Goal: Task Accomplishment & Management: Complete application form

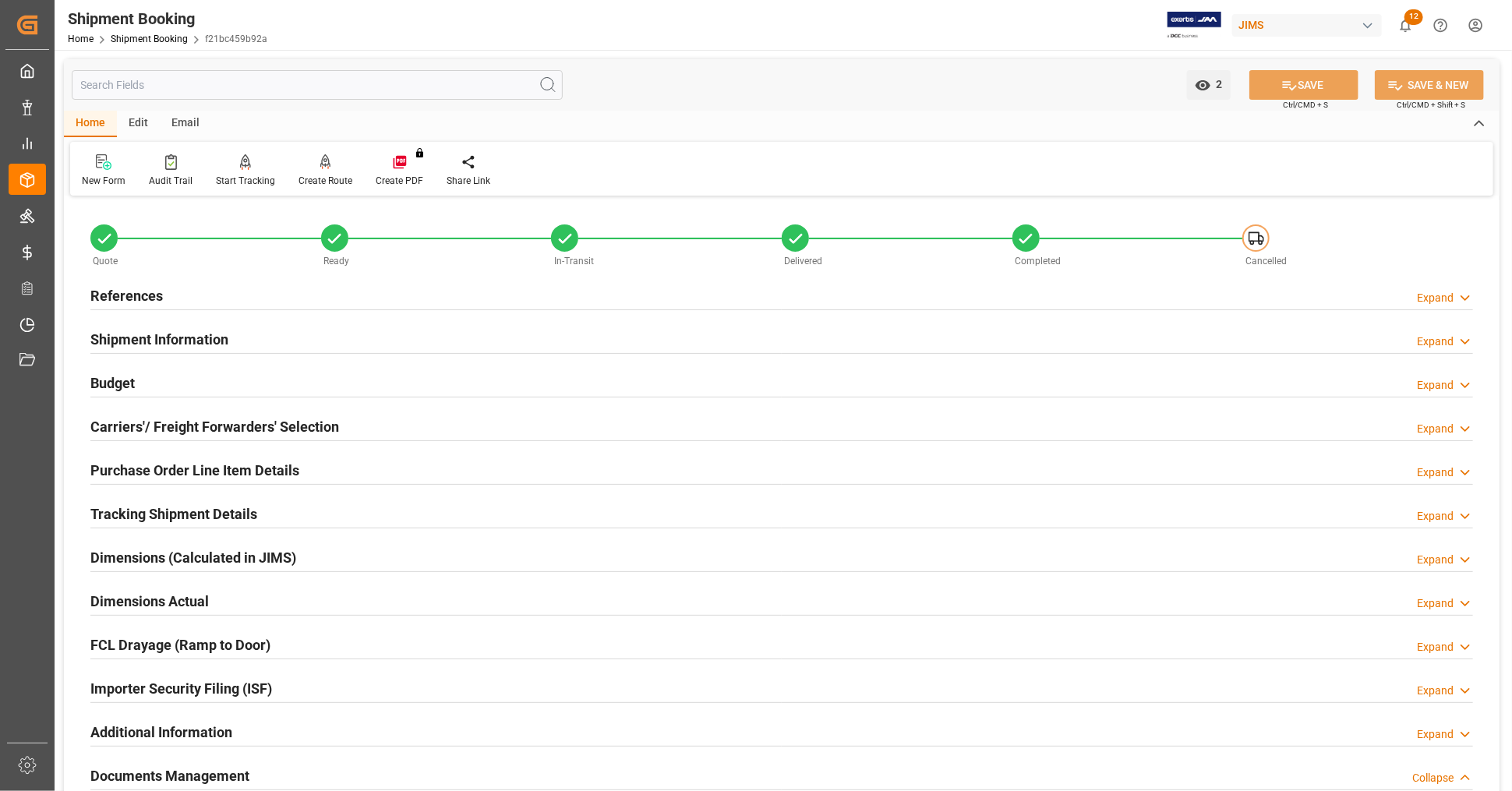
scroll to position [605, 0]
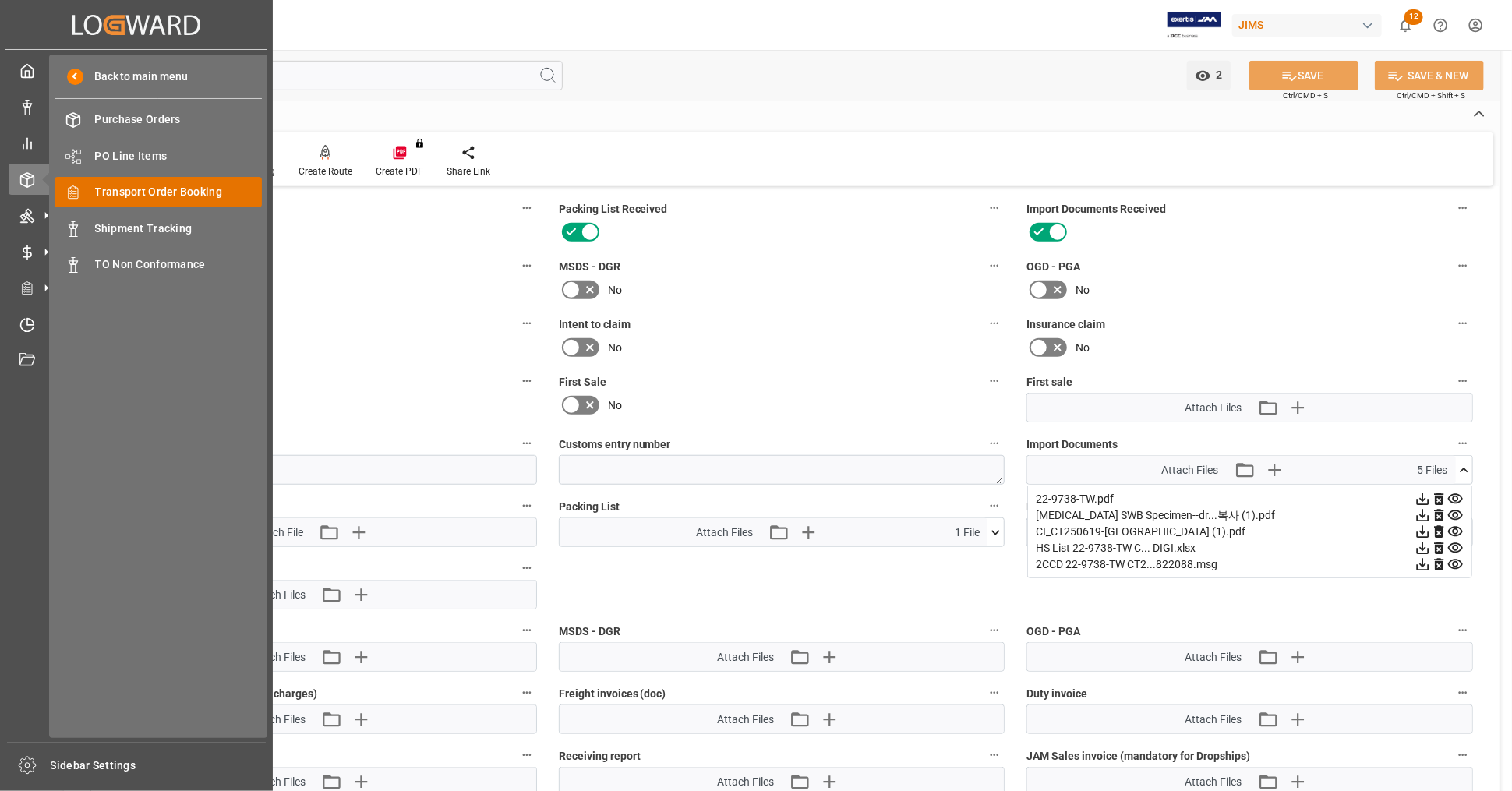
click at [198, 190] on span "Transport Order Booking" at bounding box center [179, 192] width 168 height 17
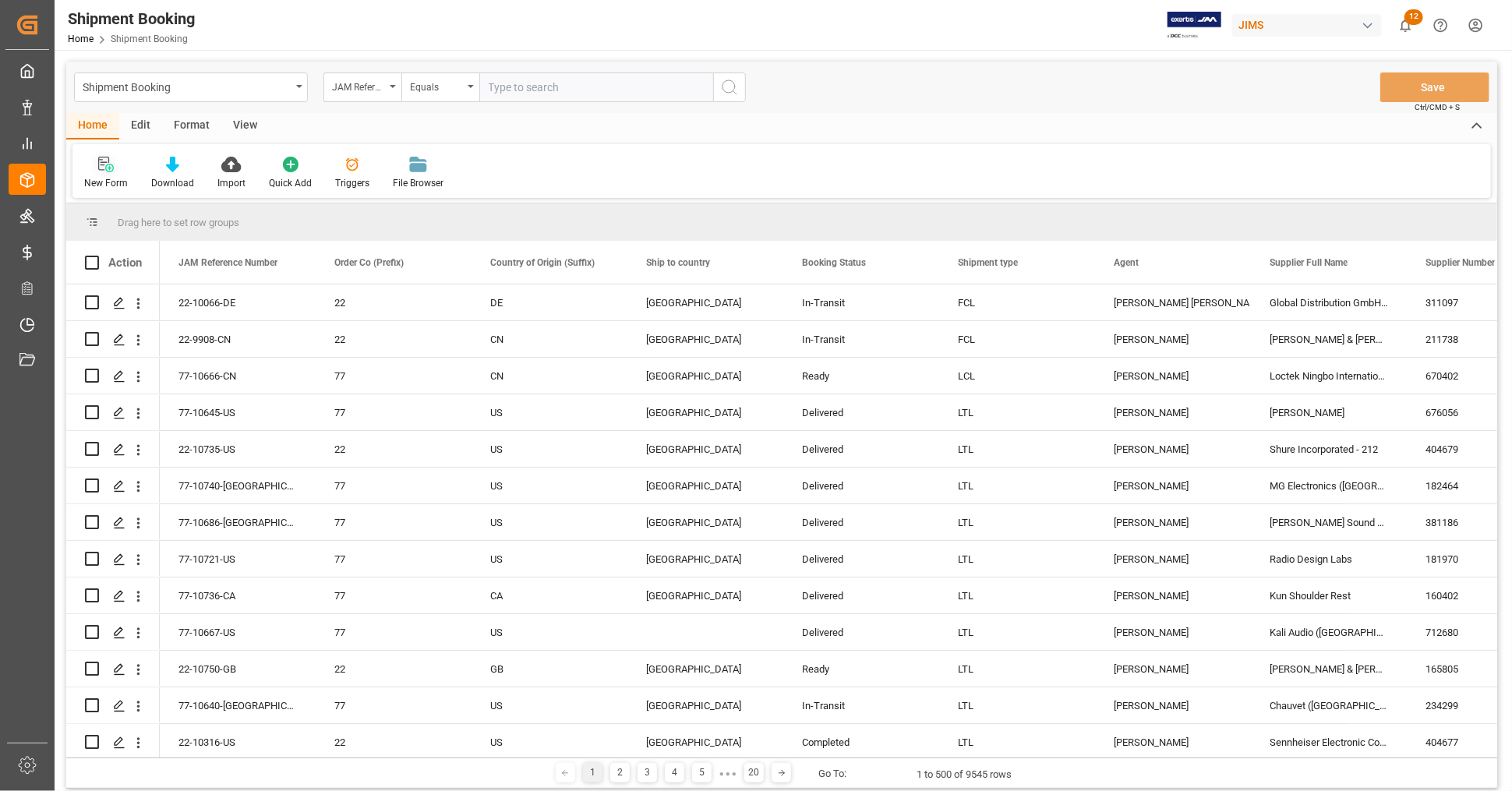
click at [97, 172] on div "New Form" at bounding box center [106, 173] width 67 height 34
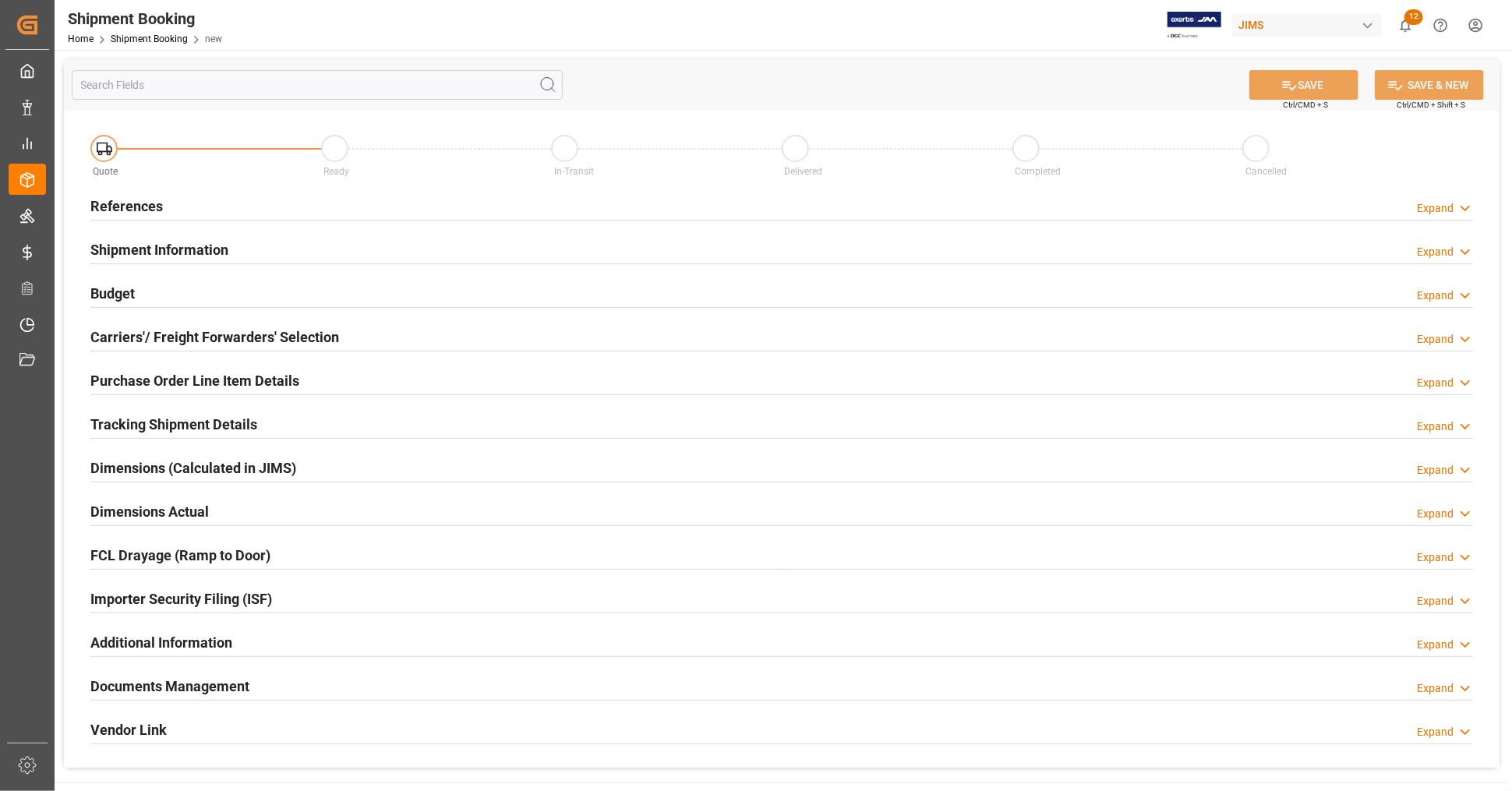
click at [158, 209] on h2 "References" at bounding box center [126, 205] width 73 height 21
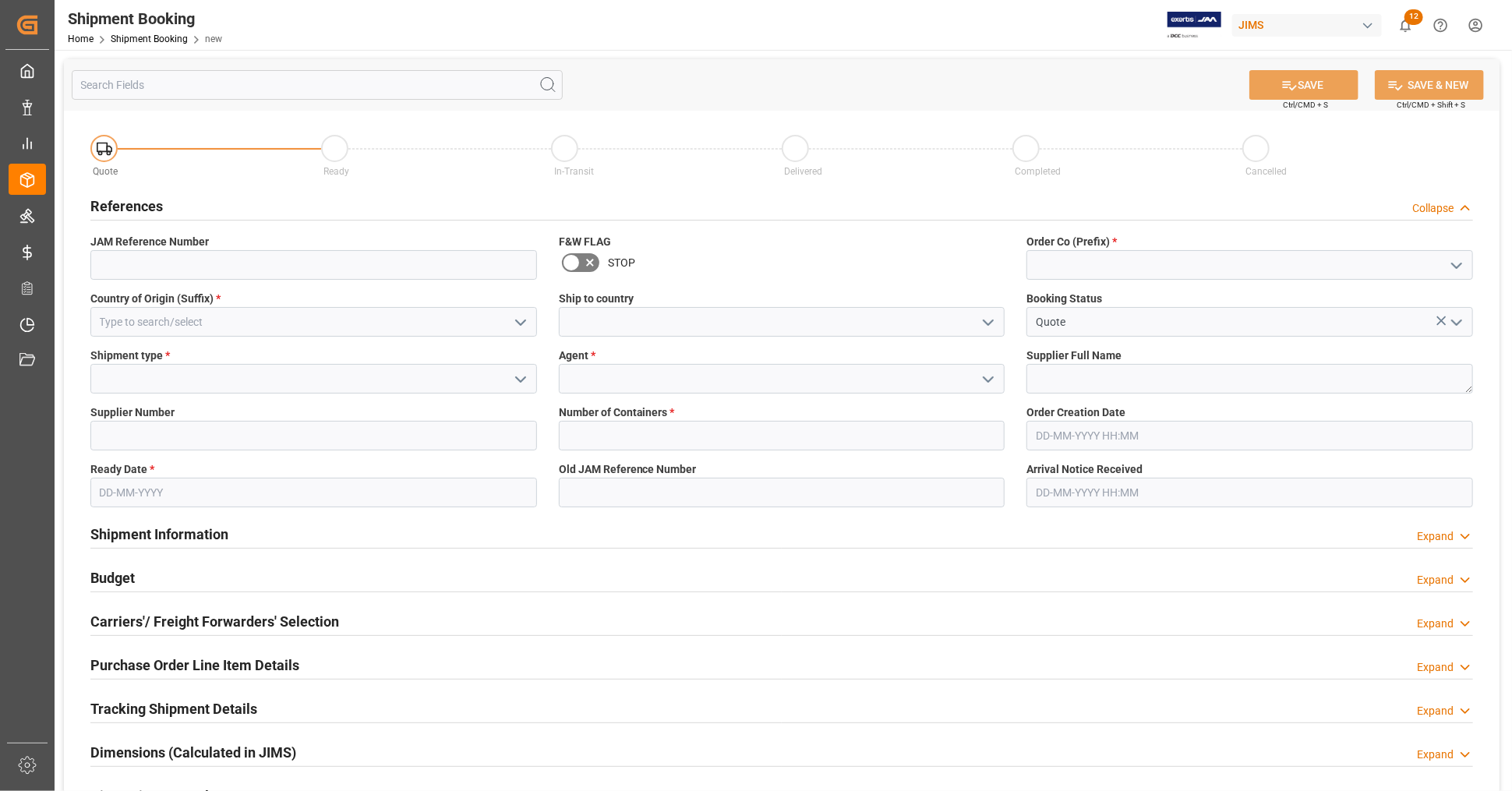
click at [1463, 261] on icon "open menu" at bounding box center [1457, 265] width 18 height 18
click at [1071, 341] on div "77" at bounding box center [1250, 335] width 445 height 35
type input "77"
click at [518, 323] on icon "open menu" at bounding box center [520, 322] width 18 height 18
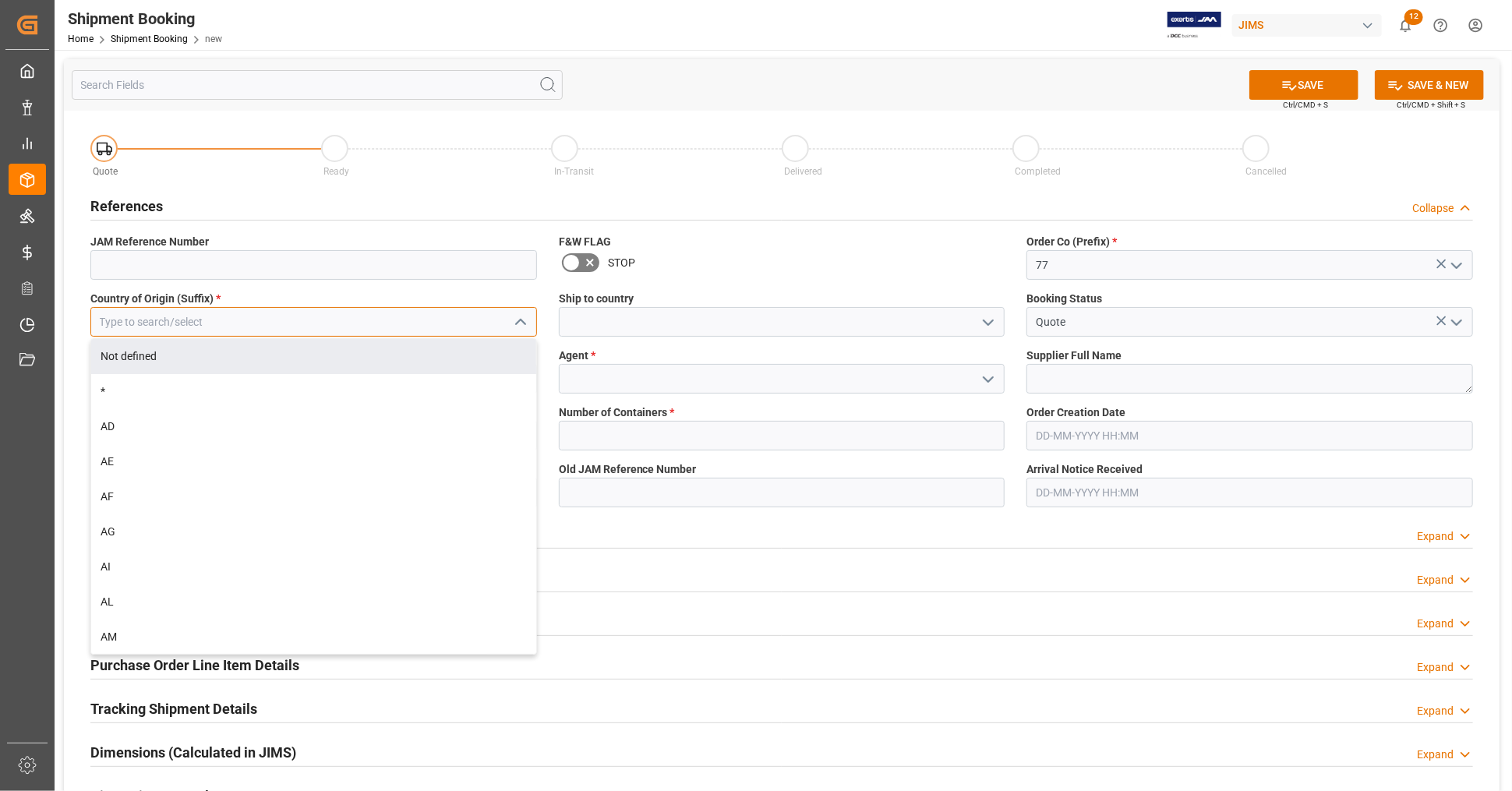
click at [205, 323] on input at bounding box center [313, 321] width 447 height 29
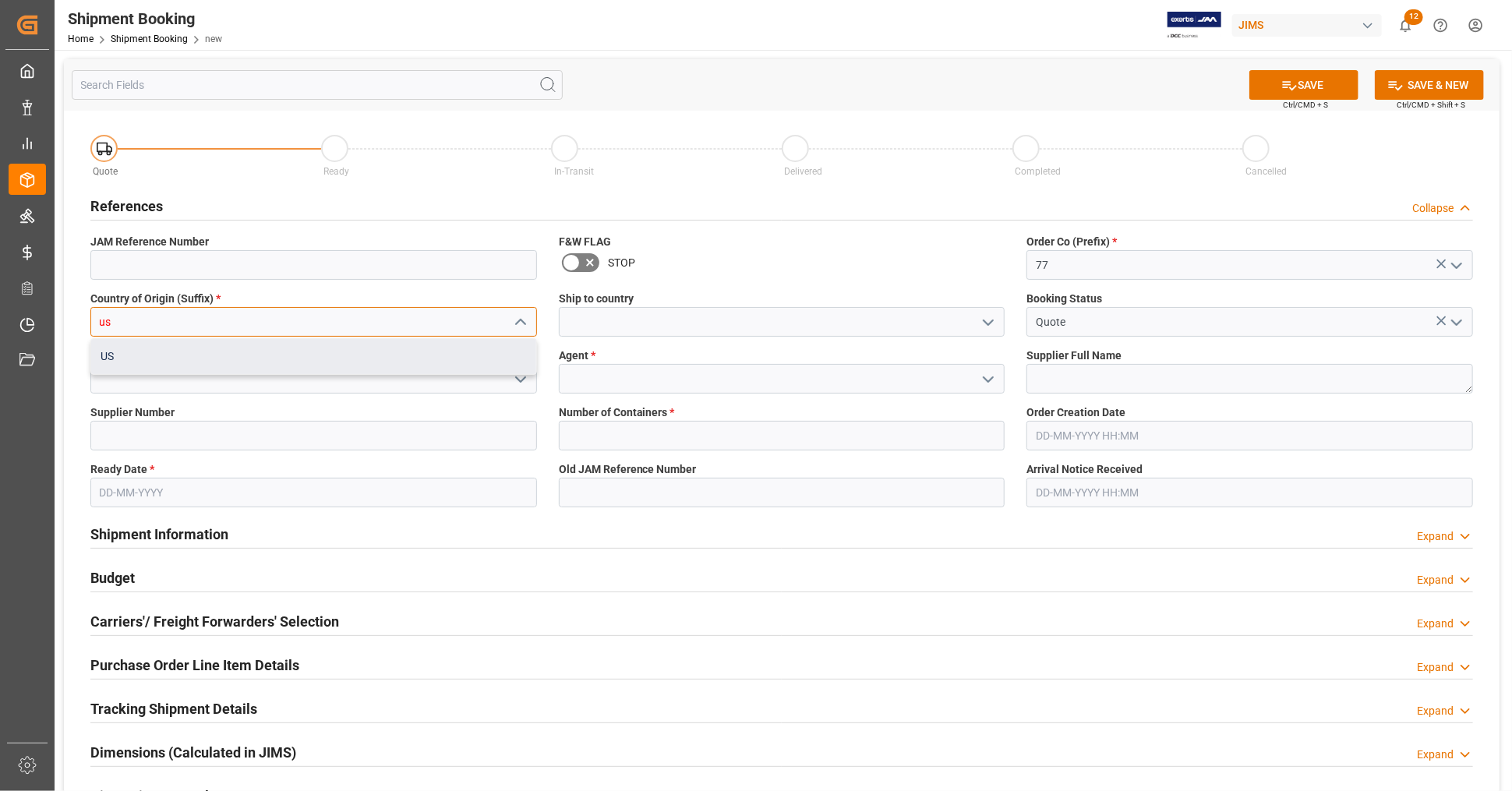
click at [112, 360] on div "US" at bounding box center [313, 356] width 445 height 35
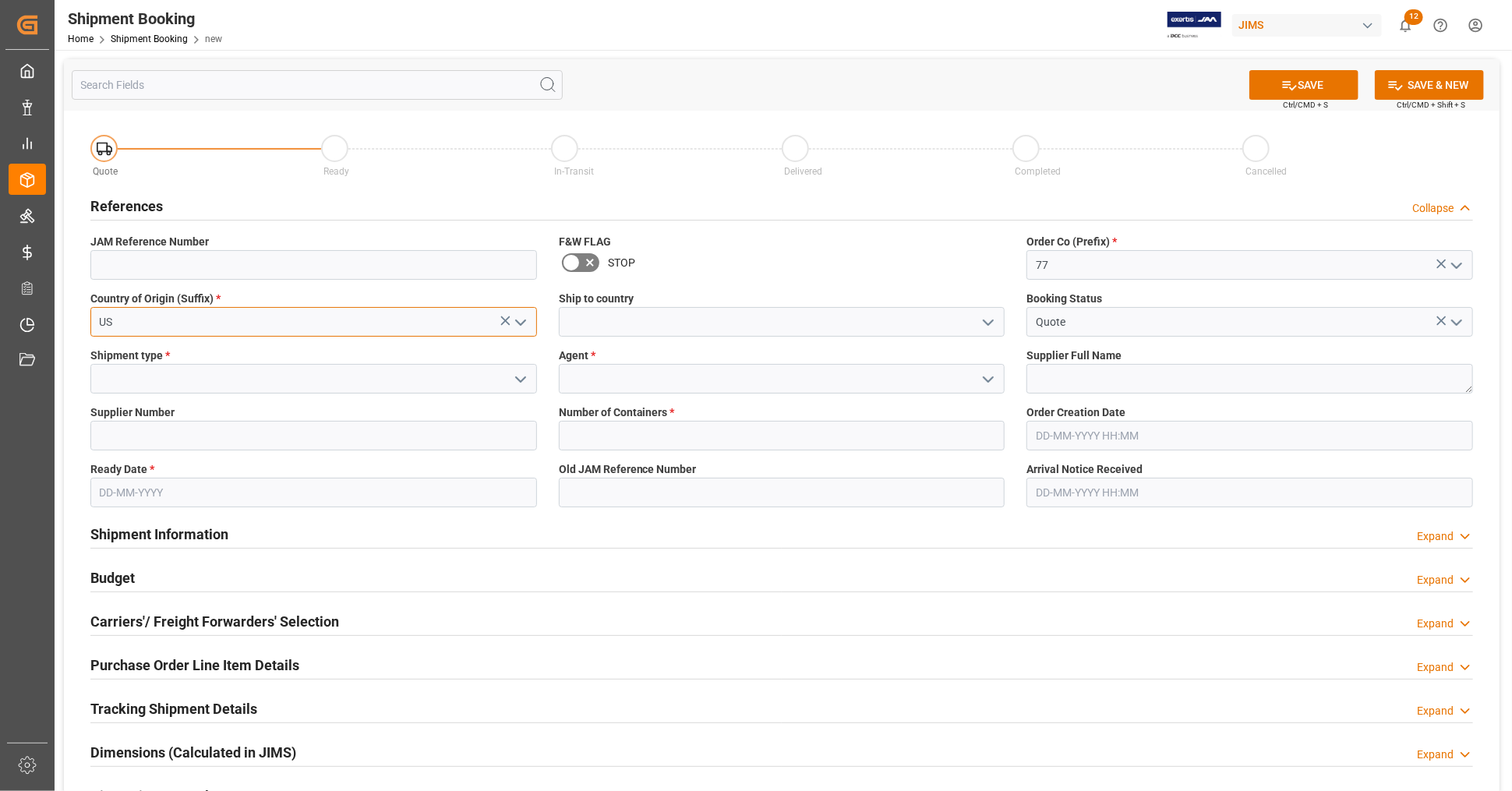
type input "US"
click at [520, 383] on icon "open menu" at bounding box center [520, 380] width 18 height 18
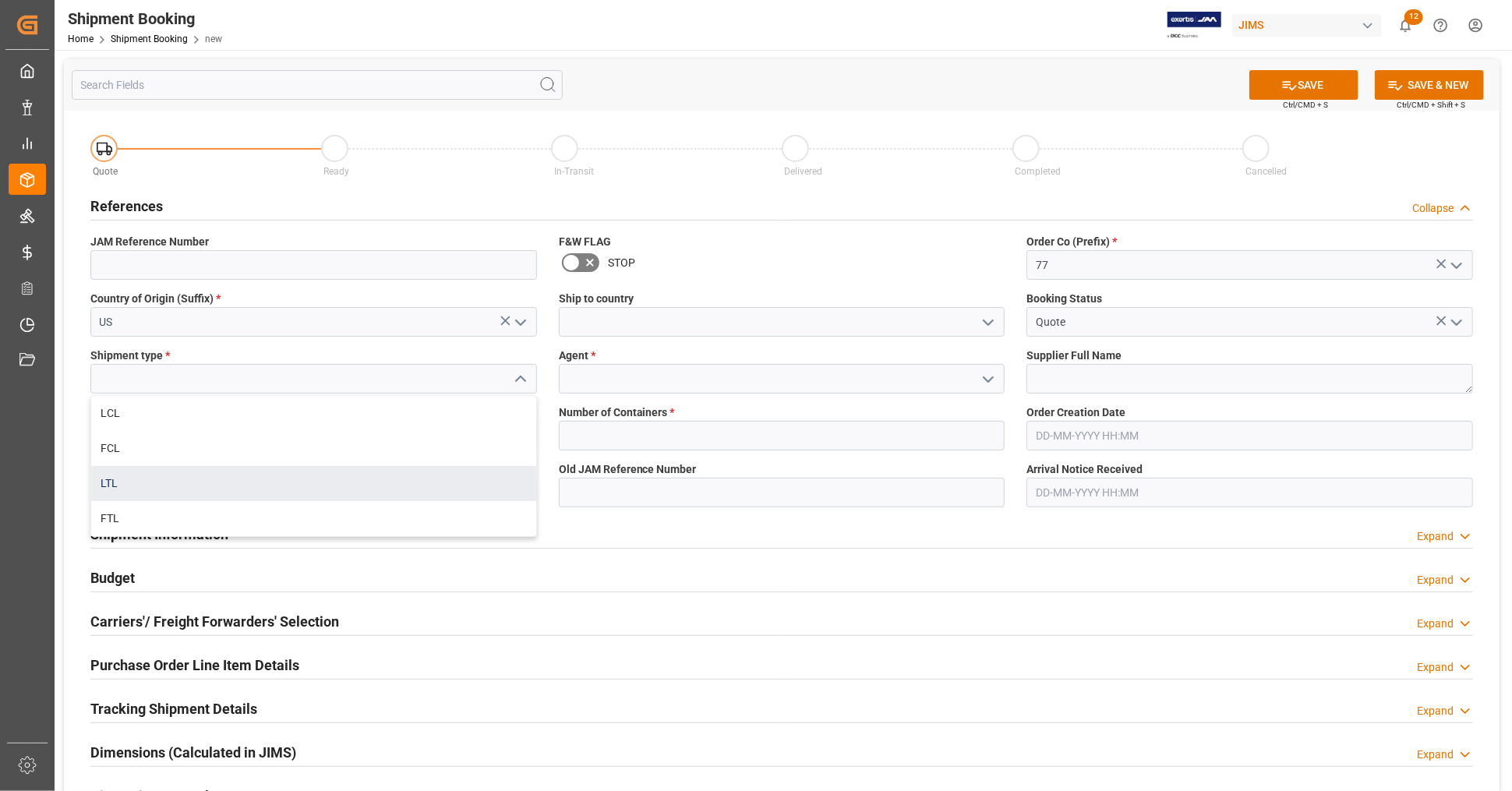
click at [133, 482] on div "LTL" at bounding box center [313, 483] width 445 height 35
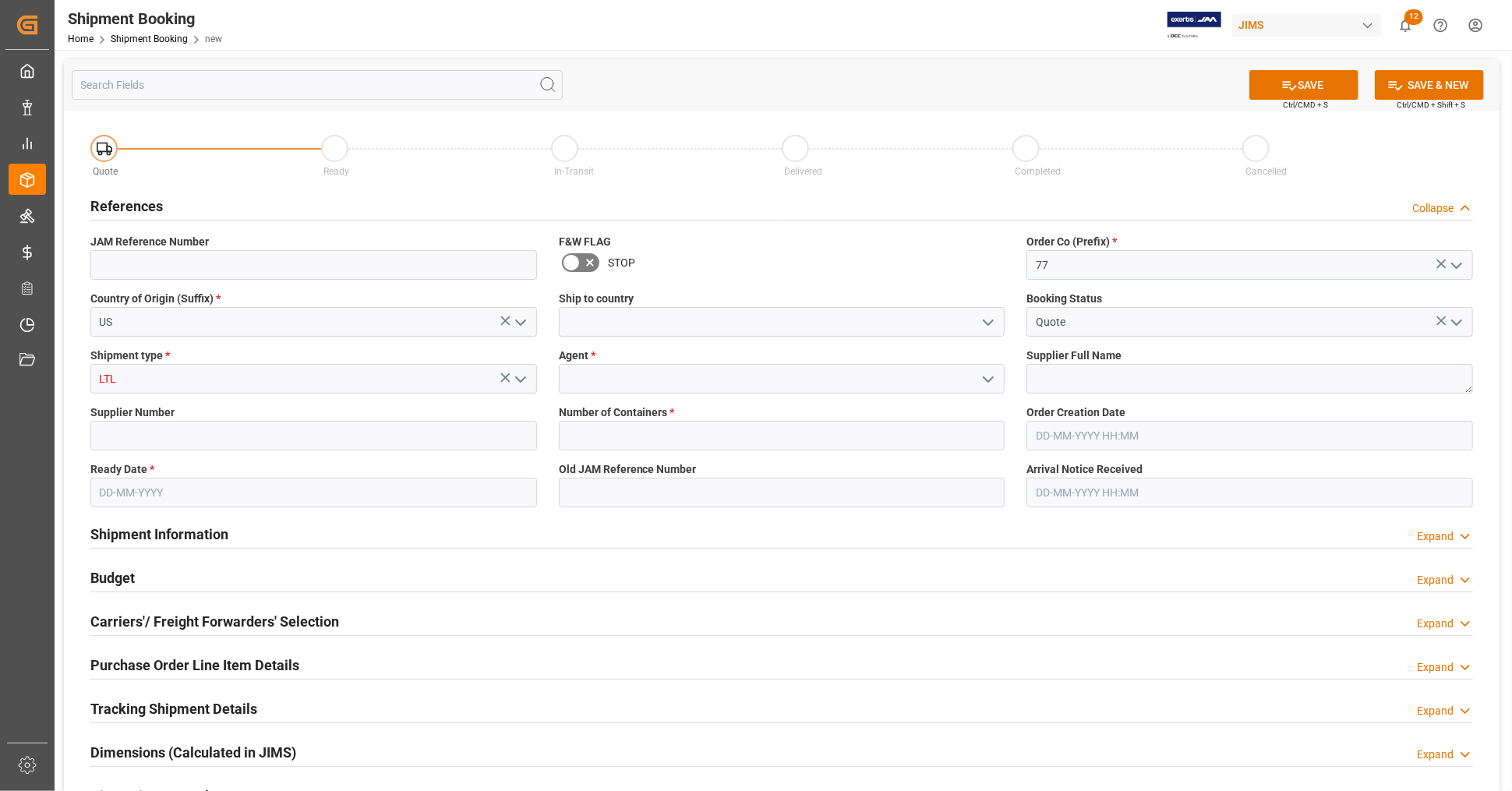
type input "LTL"
click at [824, 377] on input at bounding box center [781, 378] width 447 height 29
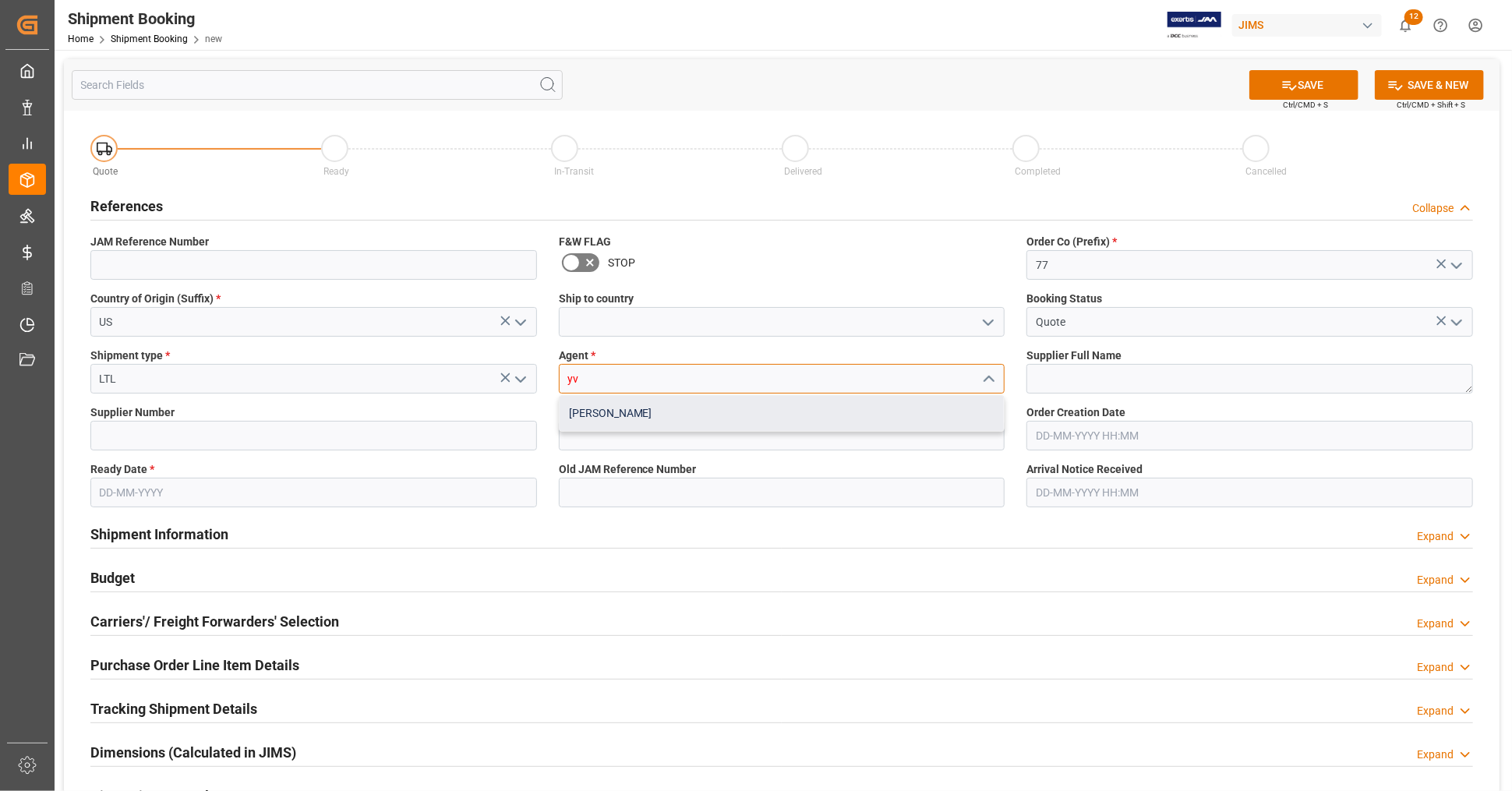
click at [632, 417] on div "[PERSON_NAME]" at bounding box center [781, 413] width 445 height 35
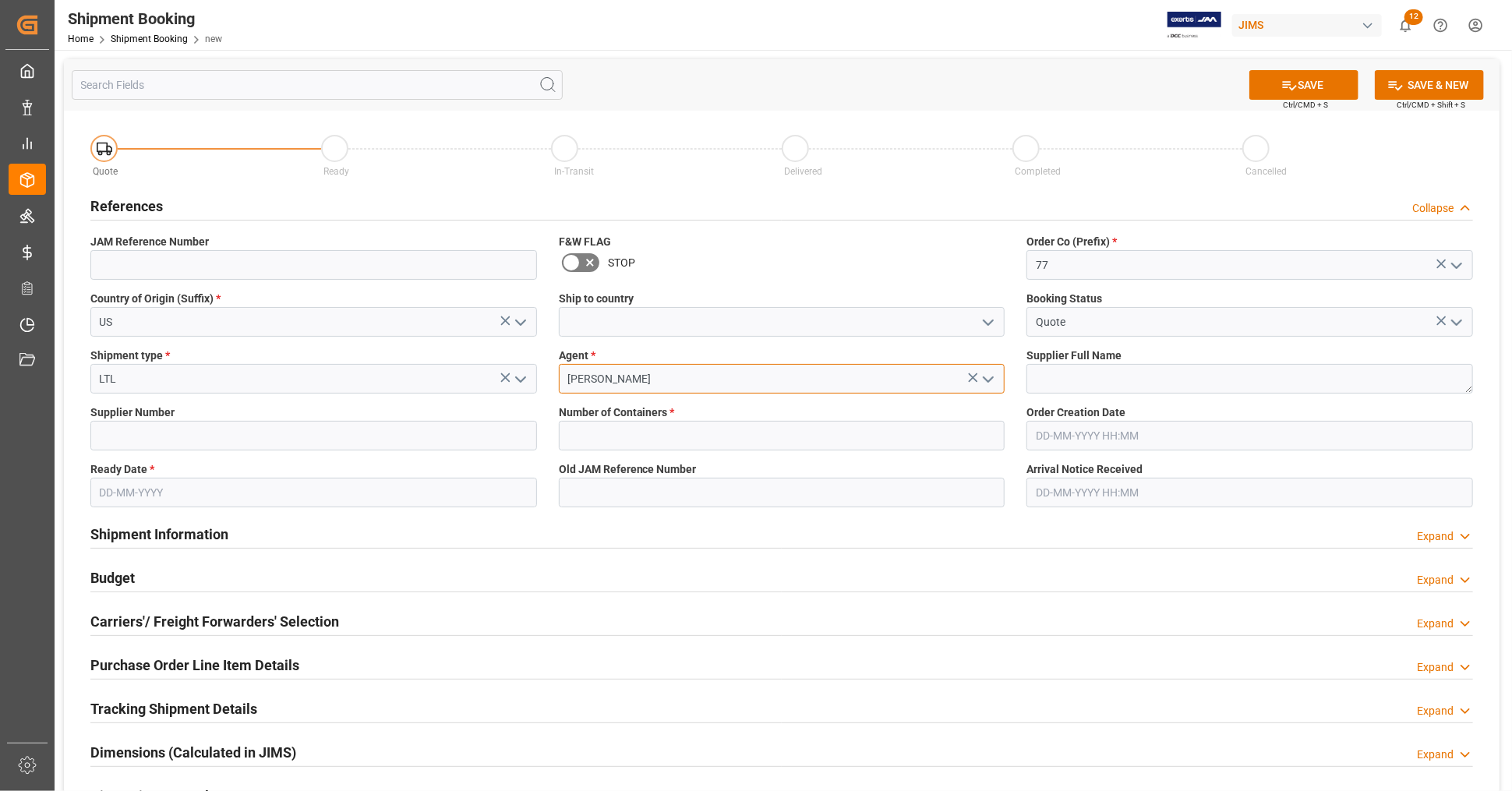
type input "[PERSON_NAME]"
click at [1228, 380] on textarea at bounding box center [1250, 378] width 447 height 29
type textarea "Zildjian"
click at [444, 443] on input at bounding box center [313, 435] width 447 height 29
type input "382974"
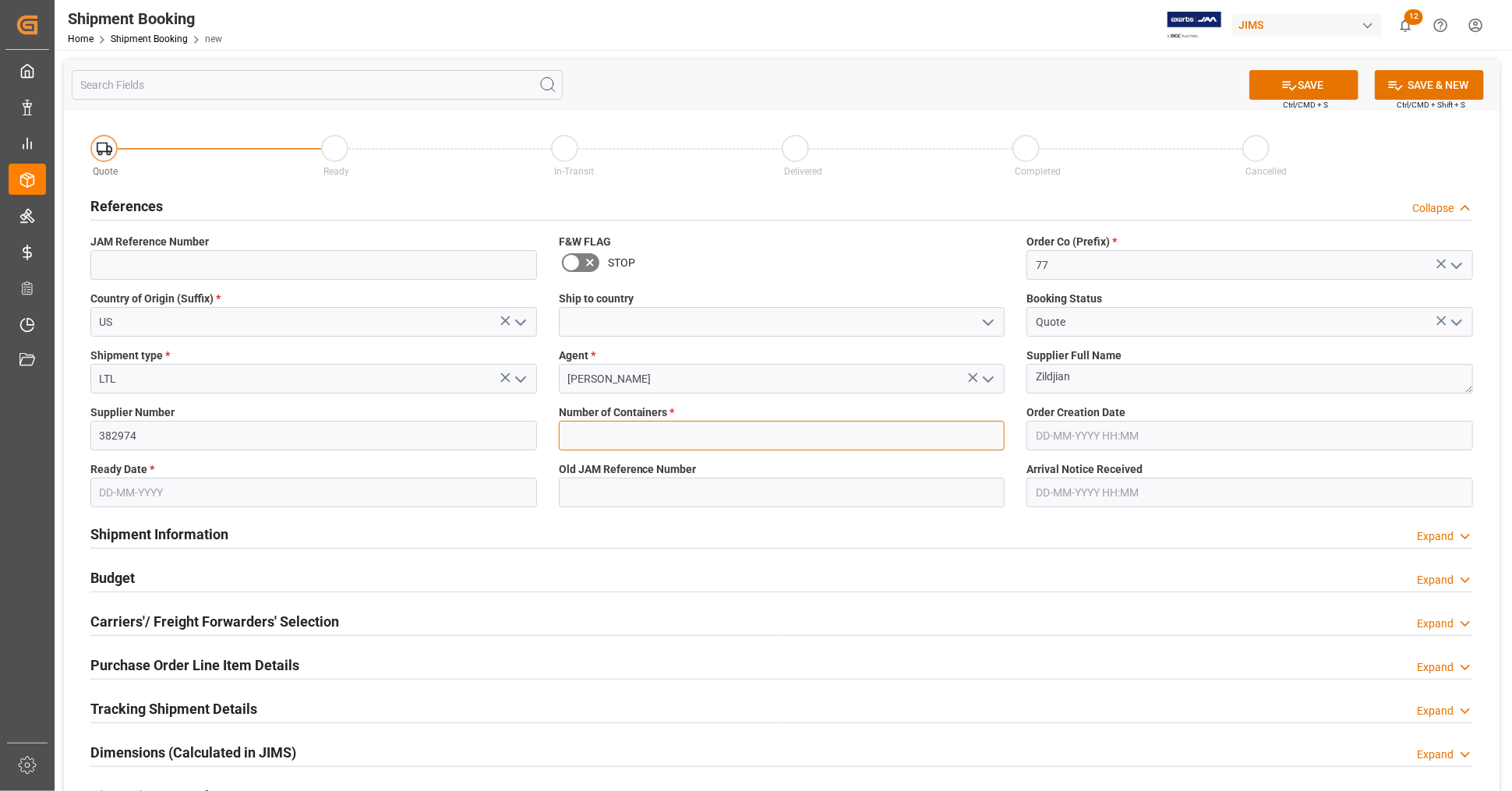
click at [639, 434] on input "text" at bounding box center [781, 435] width 447 height 29
type input "0"
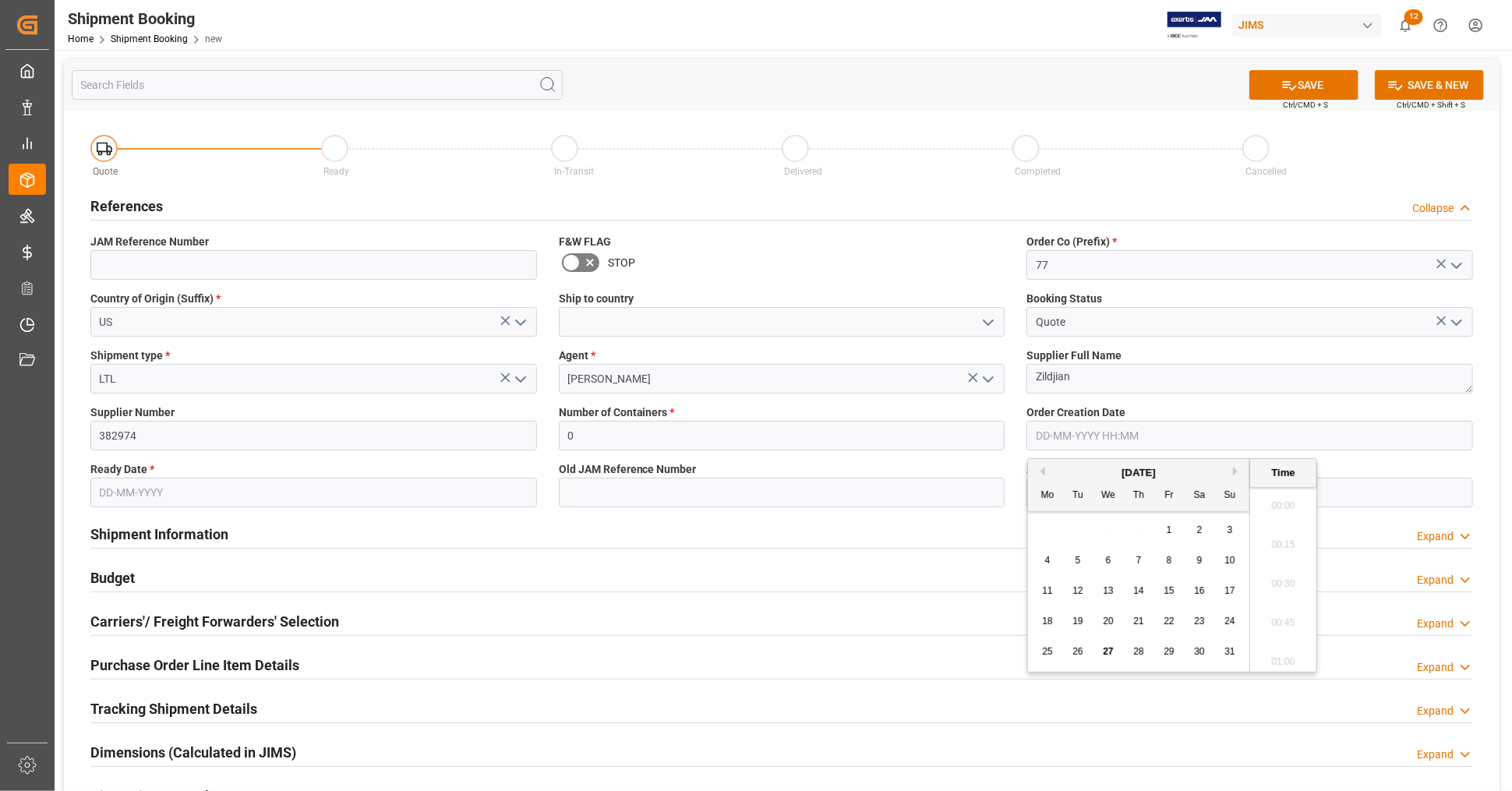
click at [1216, 438] on input "text" at bounding box center [1250, 435] width 447 height 29
click at [1105, 653] on span "27" at bounding box center [1108, 651] width 10 height 11
type input "[DATE] 00:00"
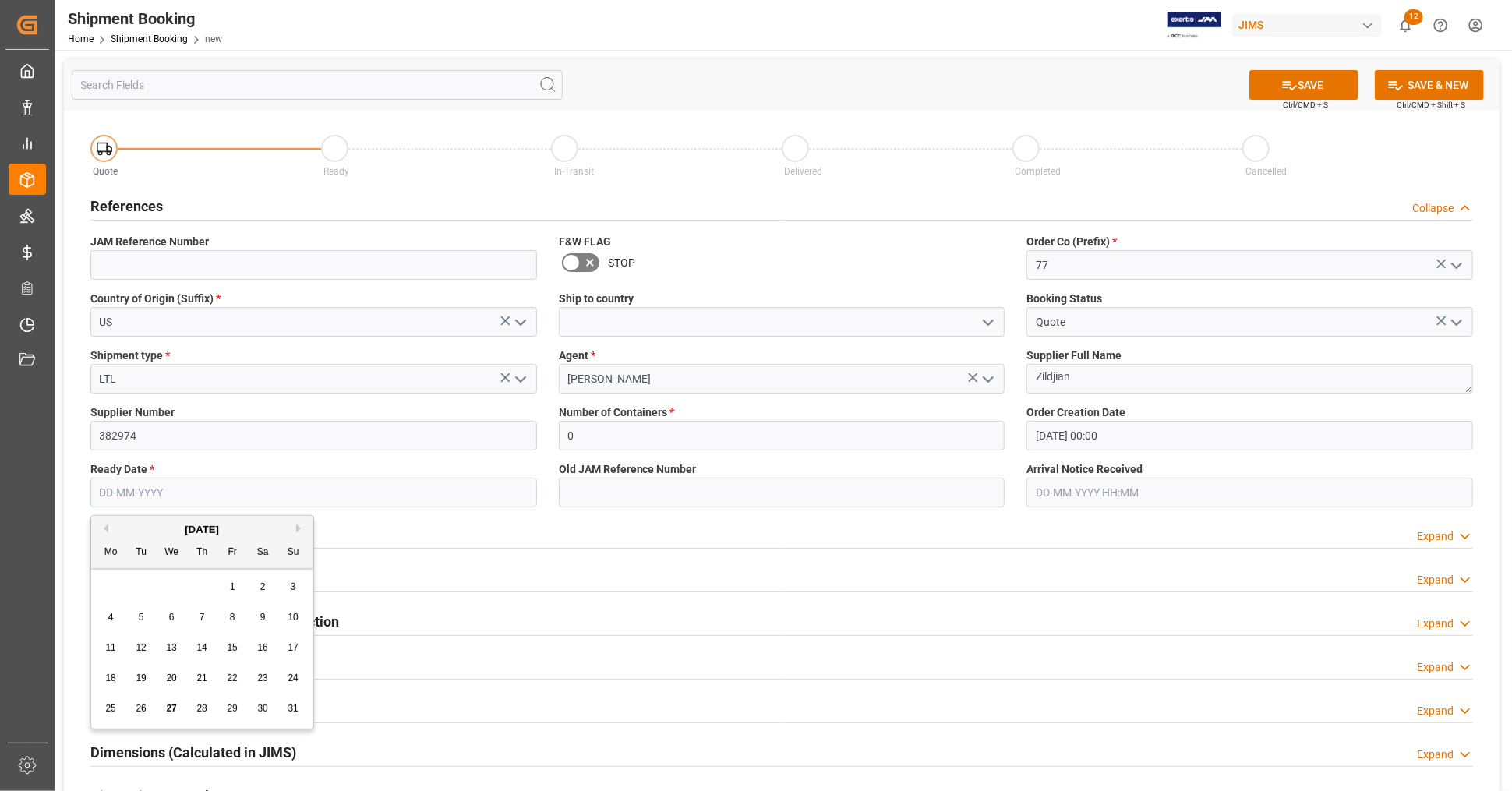
drag, startPoint x: 265, startPoint y: 490, endPoint x: 271, endPoint y: 478, distance: 13.4
click at [265, 490] on input "text" at bounding box center [313, 491] width 447 height 29
type input "[DATE]"
click at [1049, 70] on div "SAVE Ctrl/CMD + S SAVE & NEW Ctrl/CMD + Shift + S" at bounding box center [782, 85] width 1436 height 52
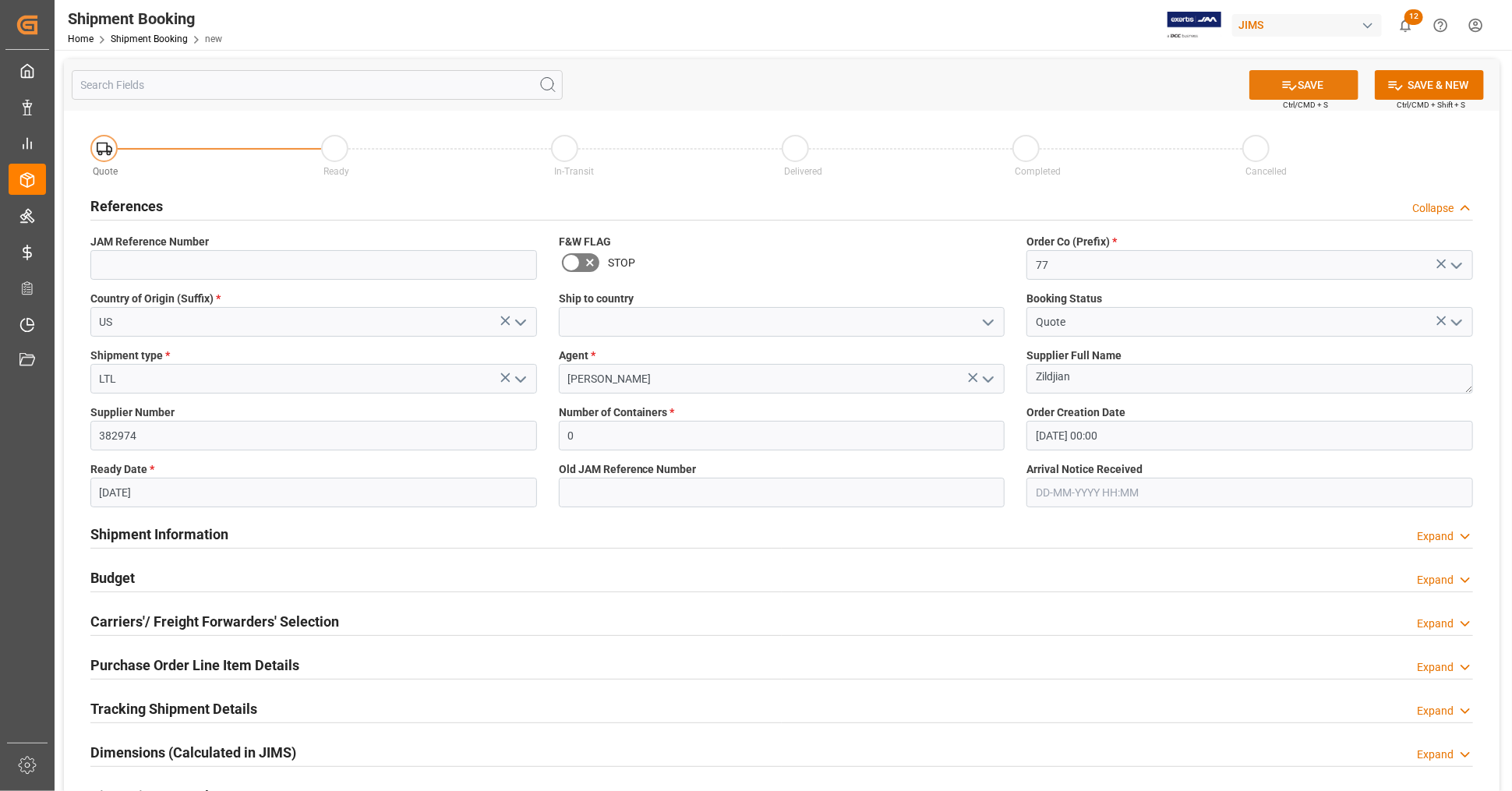
click at [1310, 85] on button "SAVE" at bounding box center [1304, 84] width 109 height 29
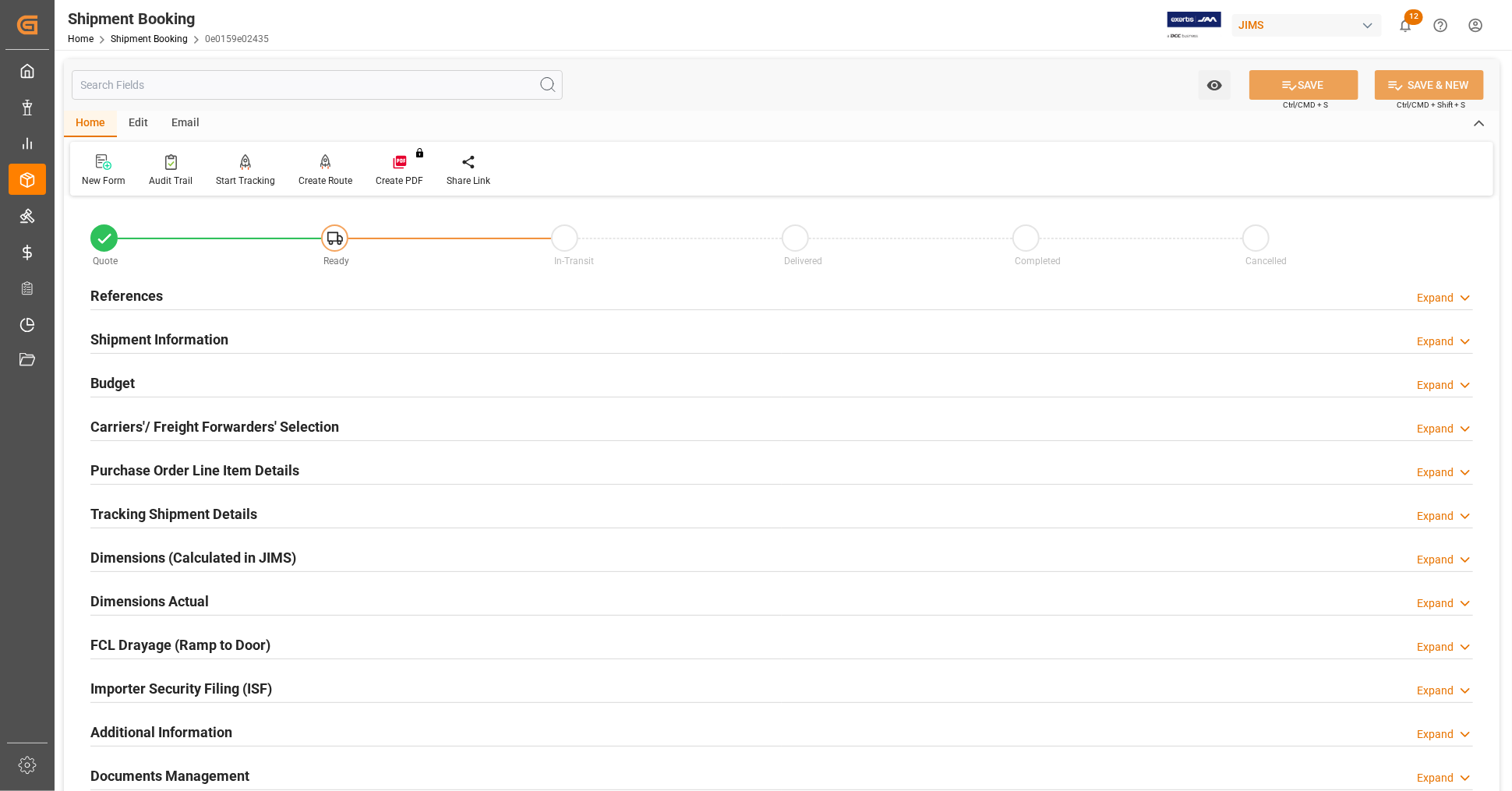
click at [213, 301] on div "References Expand" at bounding box center [781, 294] width 1383 height 29
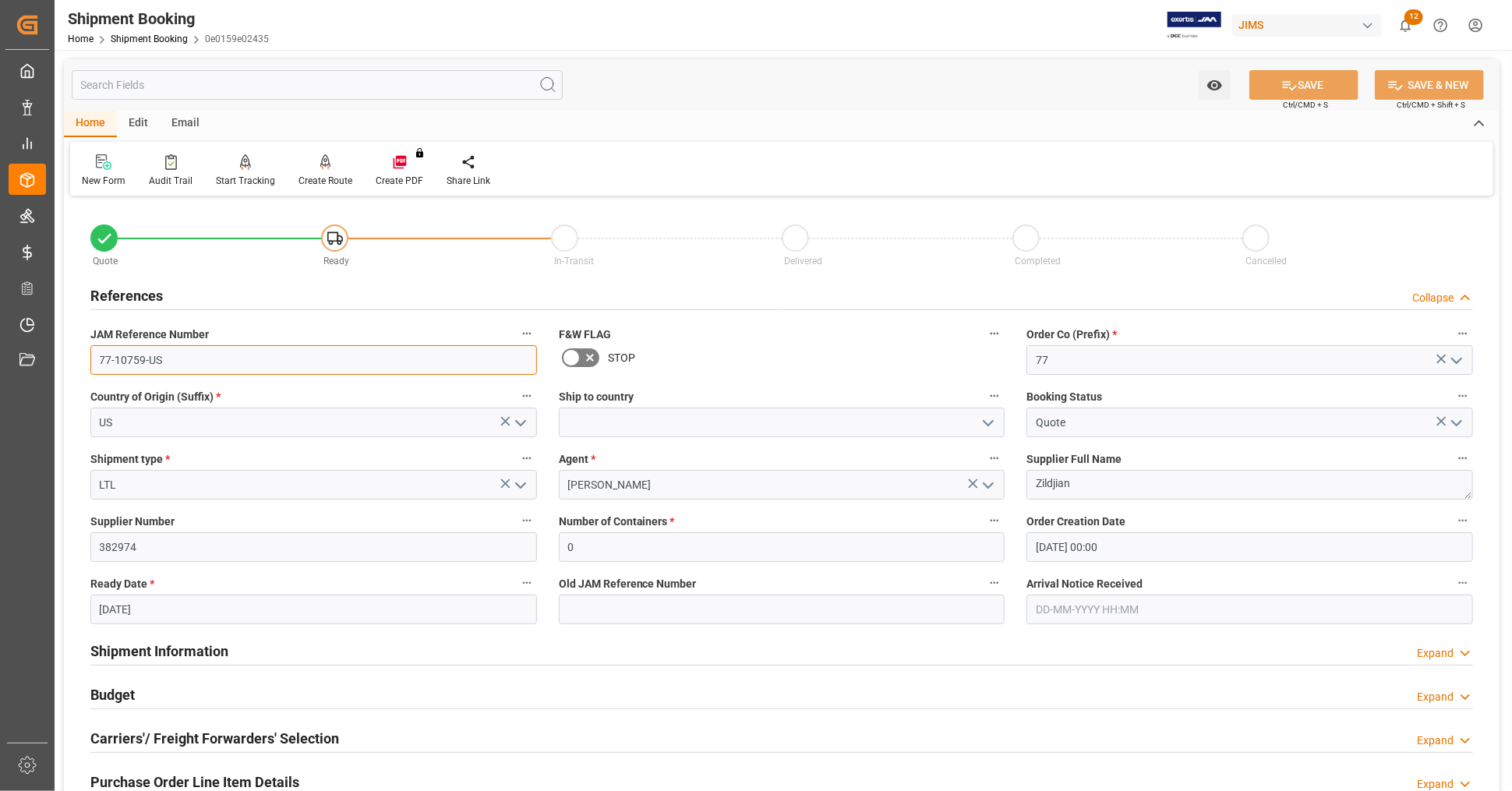
drag, startPoint x: 194, startPoint y: 361, endPoint x: 54, endPoint y: 360, distance: 140.0
click at [54, 360] on div "Watch Option SAVE Ctrl/CMD + S SAVE & NEW Ctrl/CMD + Shift + S Home Edit Email …" at bounding box center [781, 678] width 1454 height 1255
